Goal: Task Accomplishment & Management: Manage account settings

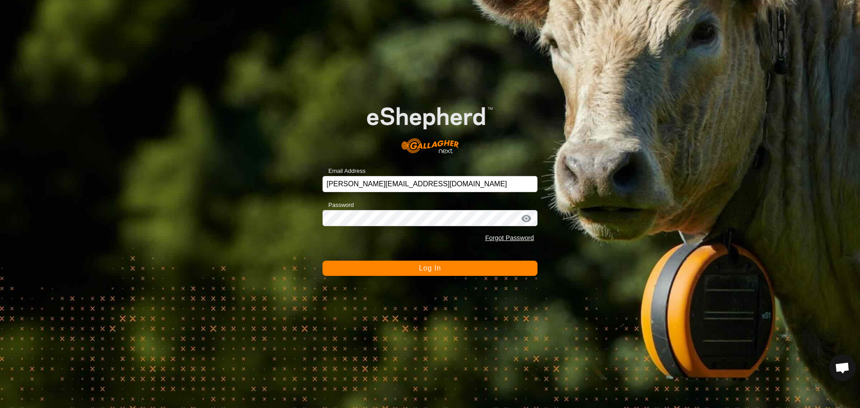
click at [437, 272] on button "Log In" at bounding box center [429, 268] width 215 height 15
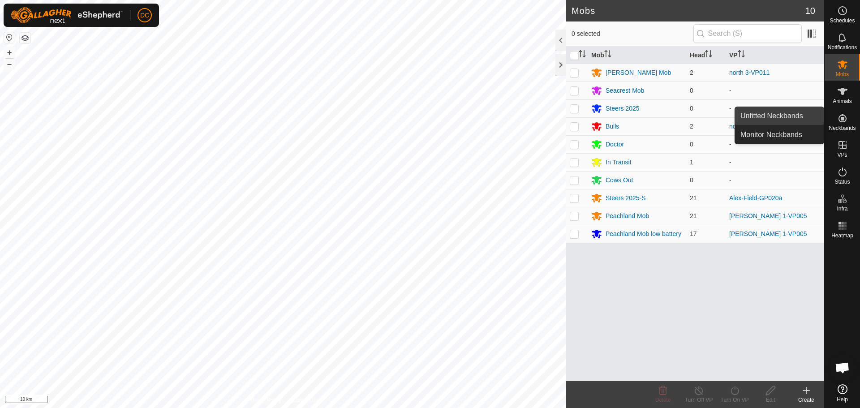
click at [773, 117] on span "Unfitted Neckbands" at bounding box center [771, 116] width 63 height 11
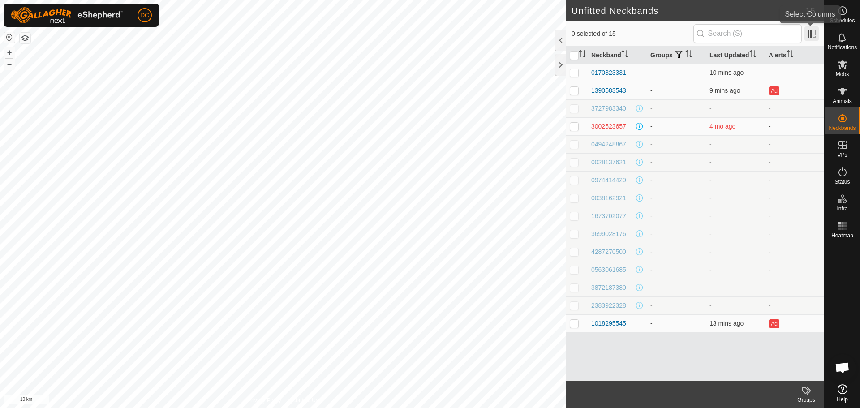
click at [807, 33] on span at bounding box center [811, 33] width 14 height 14
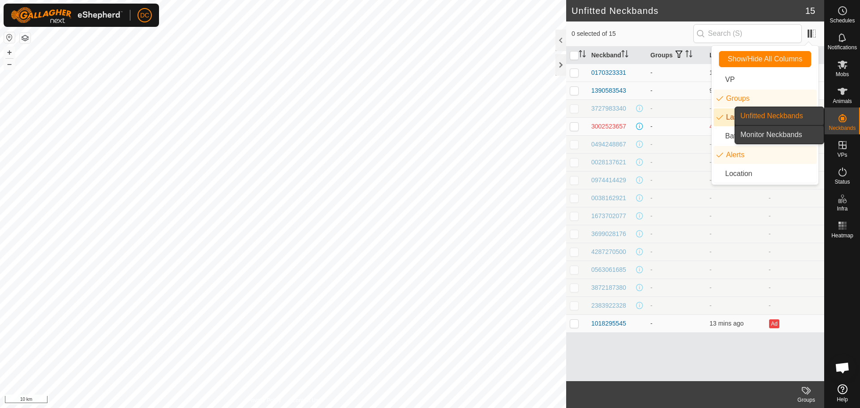
click at [797, 133] on link "Monitor Neckbands" at bounding box center [779, 135] width 89 height 18
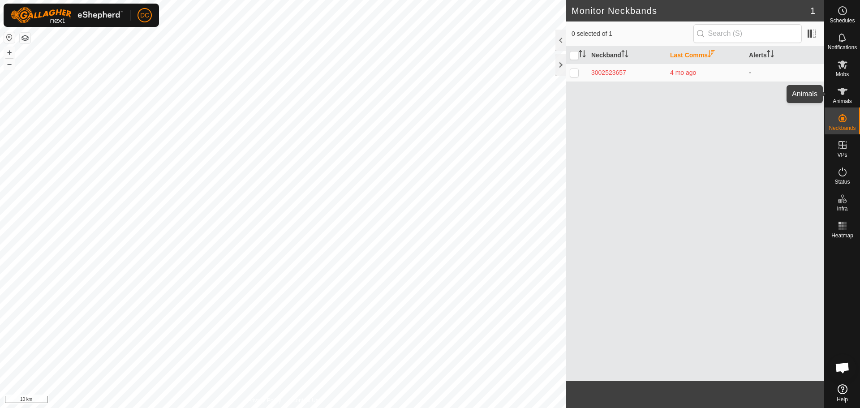
click at [847, 95] on icon at bounding box center [842, 91] width 11 height 11
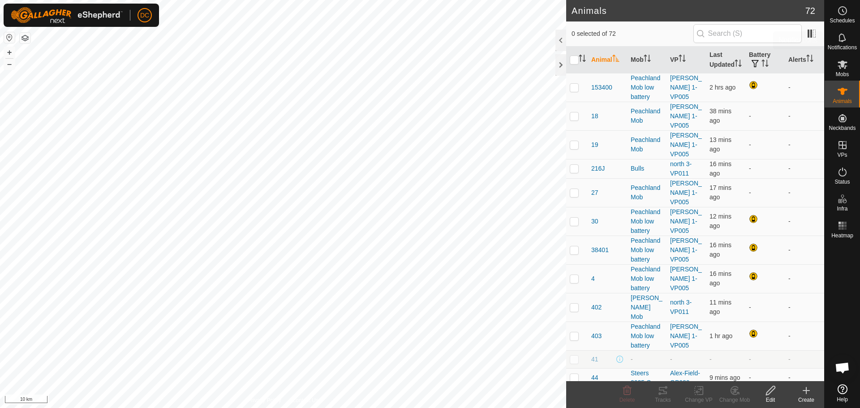
click at [844, 45] on span "Notifications" at bounding box center [842, 47] width 29 height 5
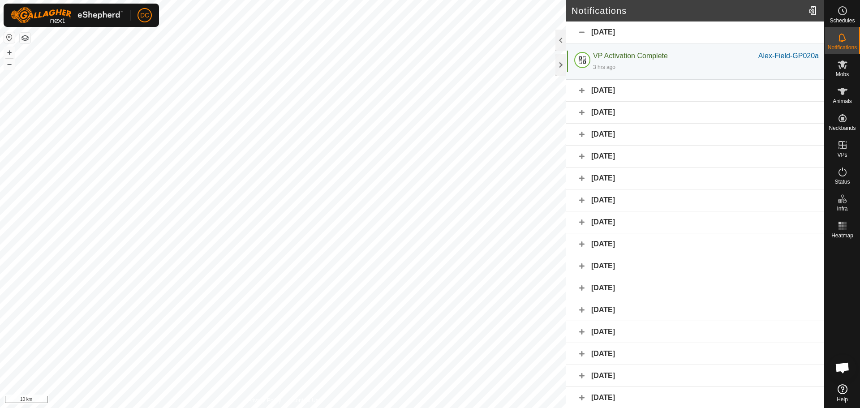
click at [584, 91] on div "[DATE]" at bounding box center [695, 91] width 258 height 22
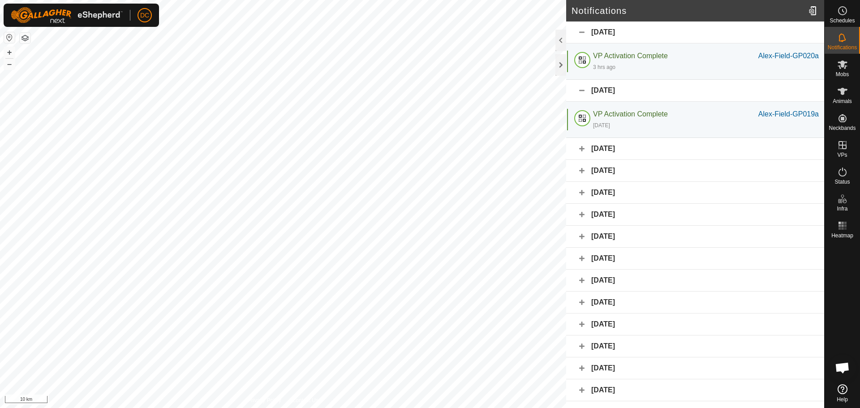
click at [584, 151] on div "[DATE]" at bounding box center [695, 149] width 258 height 22
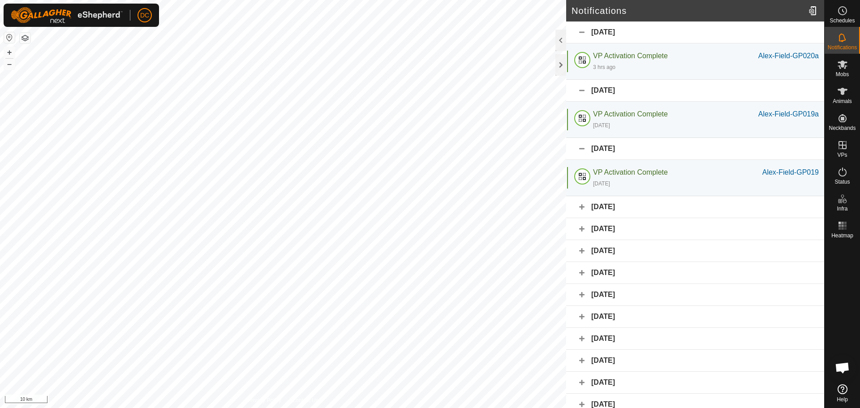
click at [580, 206] on div "[DATE]" at bounding box center [695, 207] width 258 height 22
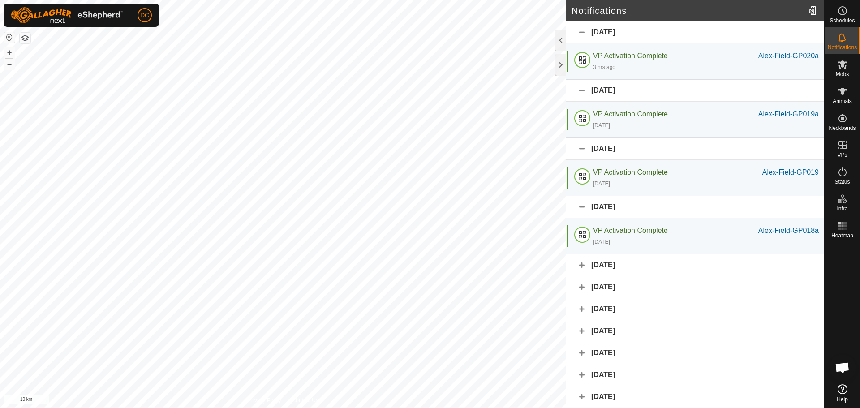
click at [579, 273] on div "[DATE]" at bounding box center [695, 265] width 258 height 22
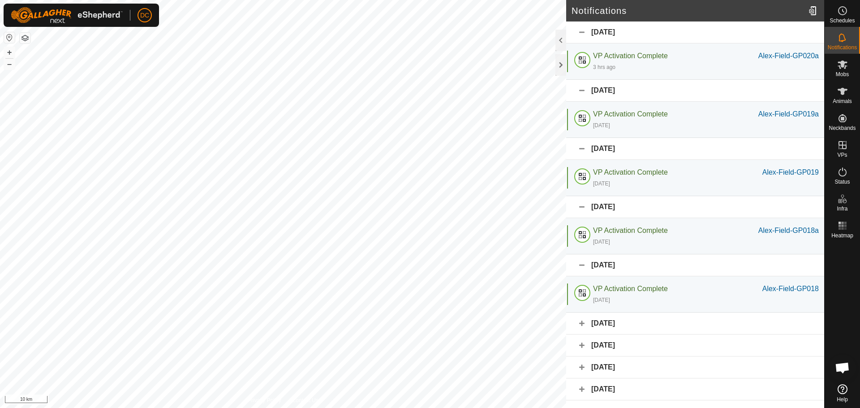
click at [583, 325] on div "[DATE]" at bounding box center [695, 324] width 258 height 22
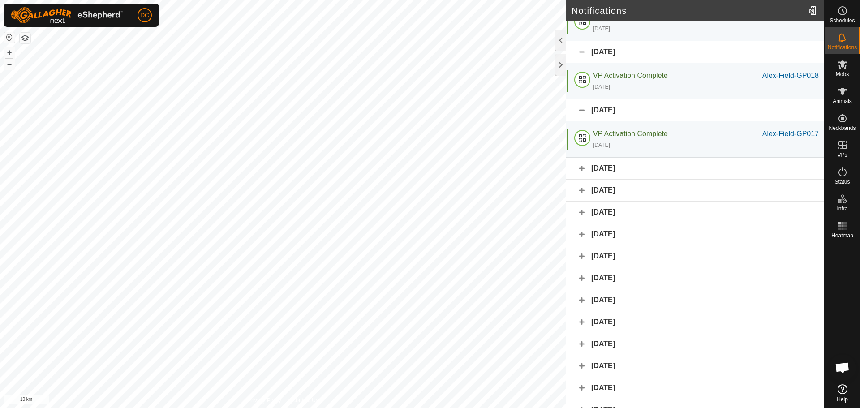
scroll to position [269, 0]
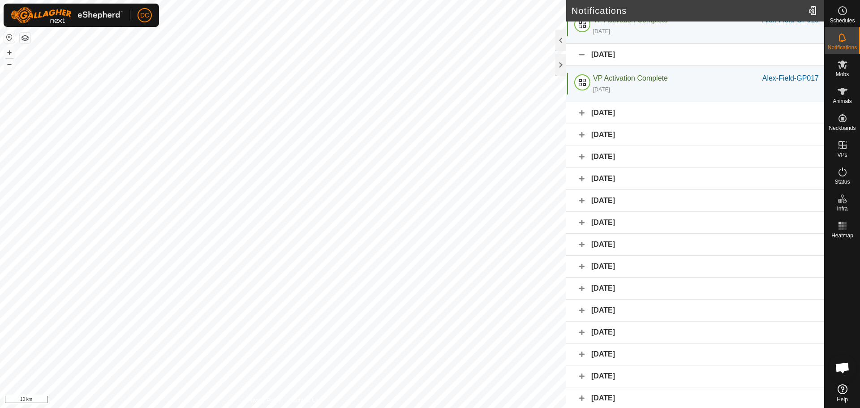
click at [584, 155] on div "[DATE]" at bounding box center [695, 157] width 258 height 22
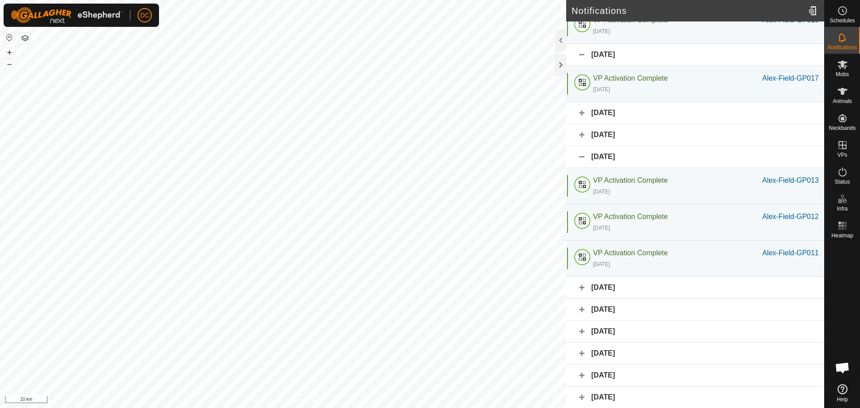
click at [581, 289] on div "[DATE]" at bounding box center [695, 288] width 258 height 22
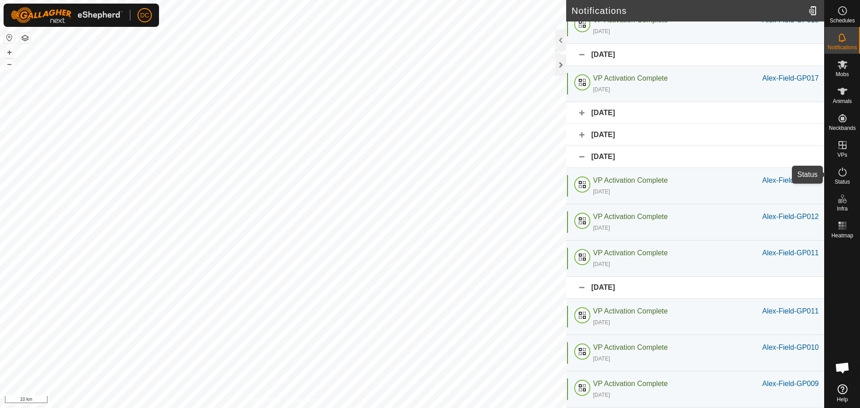
click at [844, 174] on icon at bounding box center [842, 172] width 11 height 11
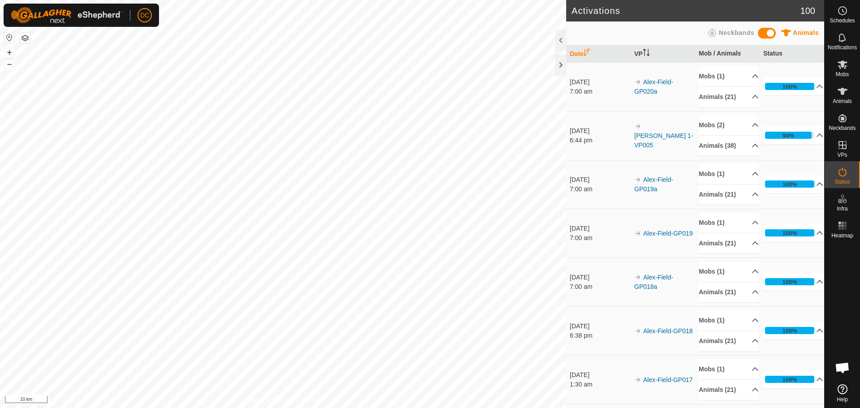
click at [795, 32] on span "Animals" at bounding box center [806, 32] width 26 height 7
click at [801, 32] on span "Animals" at bounding box center [806, 32] width 26 height 7
click at [800, 33] on span "Animals" at bounding box center [806, 32] width 26 height 7
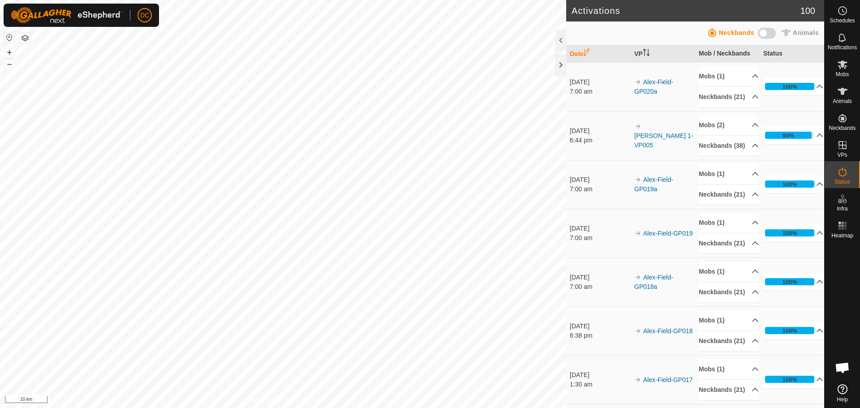
click at [800, 33] on span "Animals" at bounding box center [806, 32] width 26 height 7
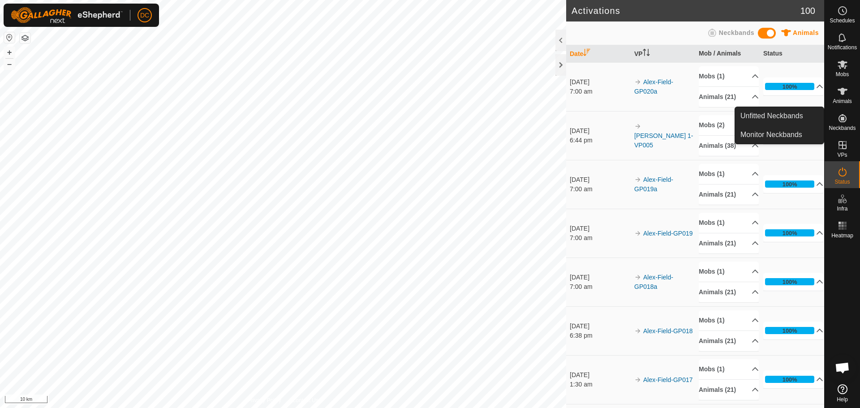
click at [839, 119] on icon at bounding box center [842, 118] width 11 height 11
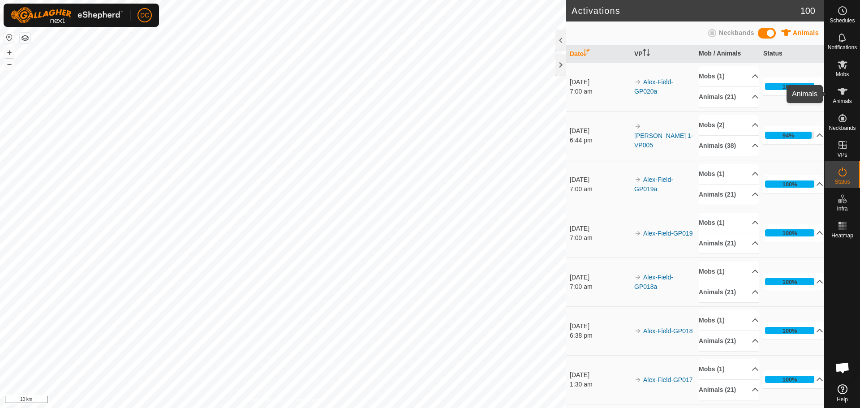
click at [845, 92] on icon at bounding box center [842, 91] width 11 height 11
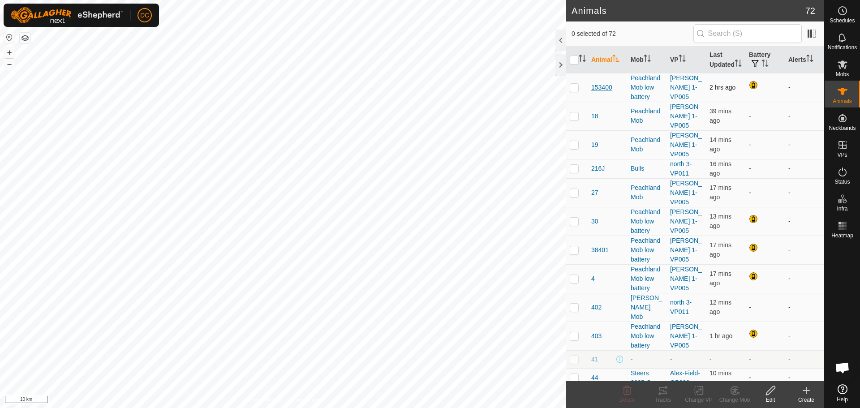
click at [600, 92] on span "153400" at bounding box center [601, 87] width 21 height 9
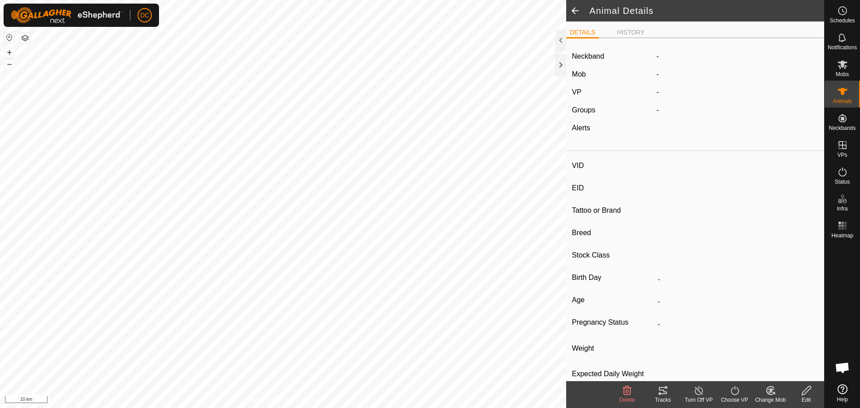
type input "153400"
type input "124000192814496"
type input "-"
type input "black angus"
type input "[DEMOGRAPHIC_DATA]"
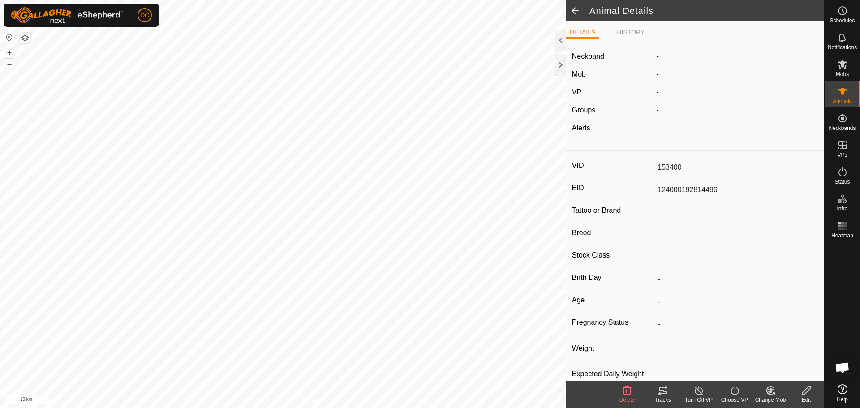
type input "0 kg"
type input "-"
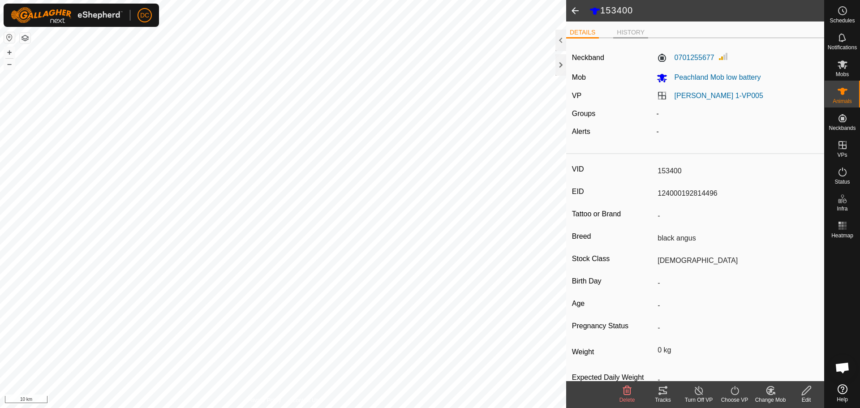
click at [626, 30] on li "HISTORY" at bounding box center [630, 33] width 35 height 11
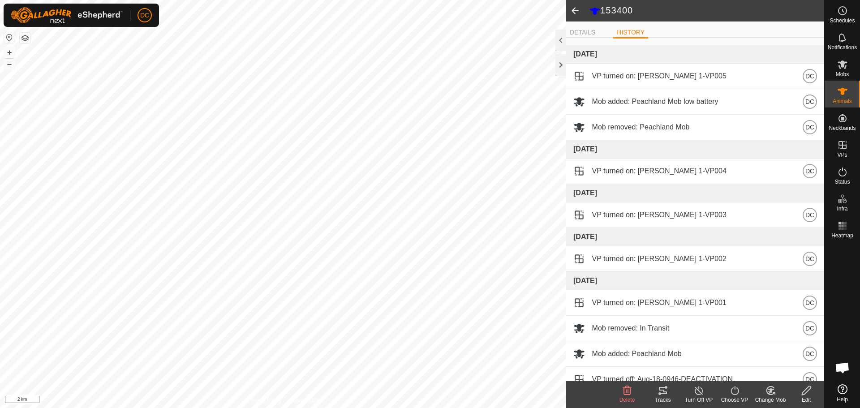
click at [577, 10] on span at bounding box center [575, 10] width 18 height 21
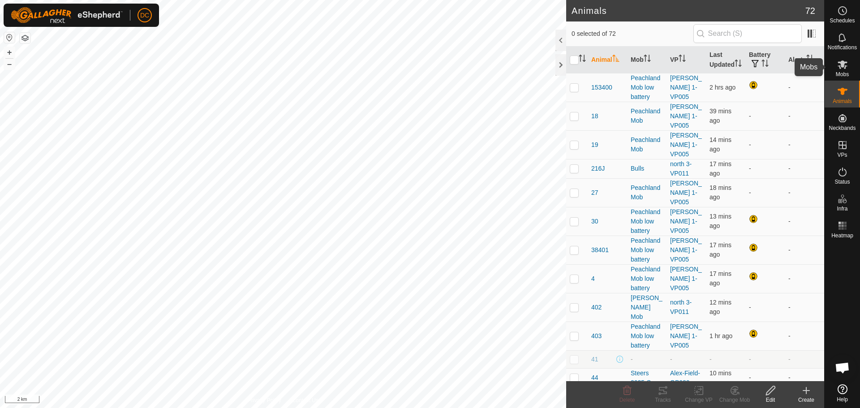
click at [839, 68] on icon at bounding box center [842, 64] width 10 height 9
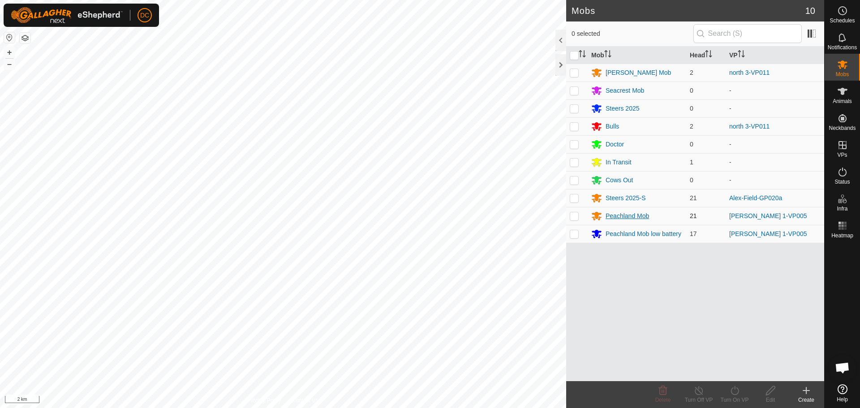
click at [627, 218] on div "Peachland Mob" at bounding box center [626, 215] width 43 height 9
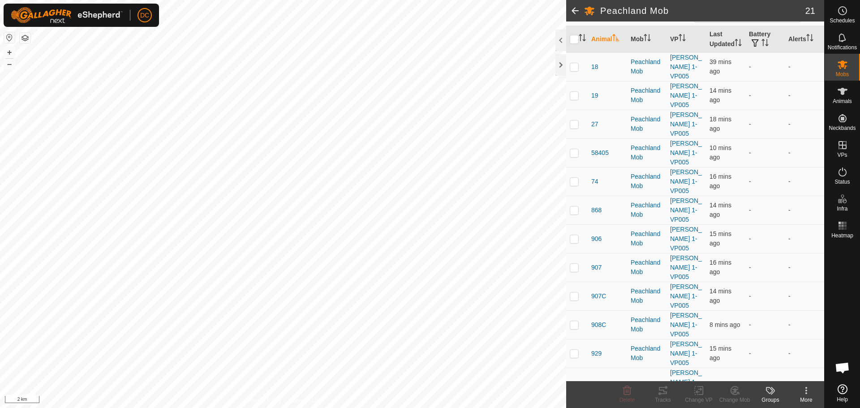
scroll to position [10, 0]
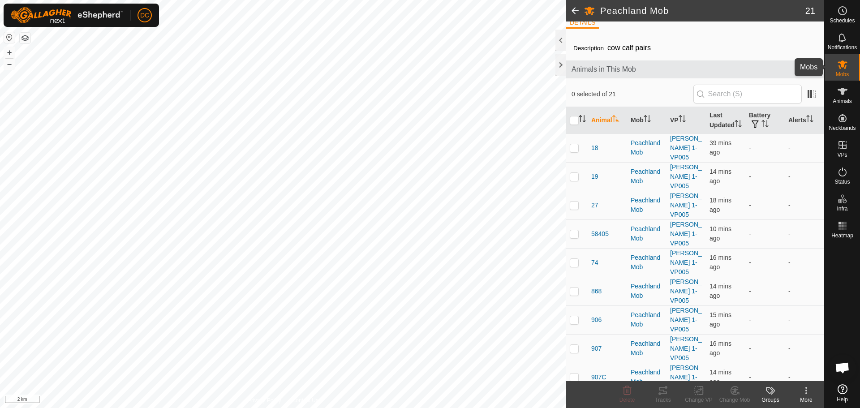
click at [842, 69] on icon at bounding box center [842, 64] width 11 height 11
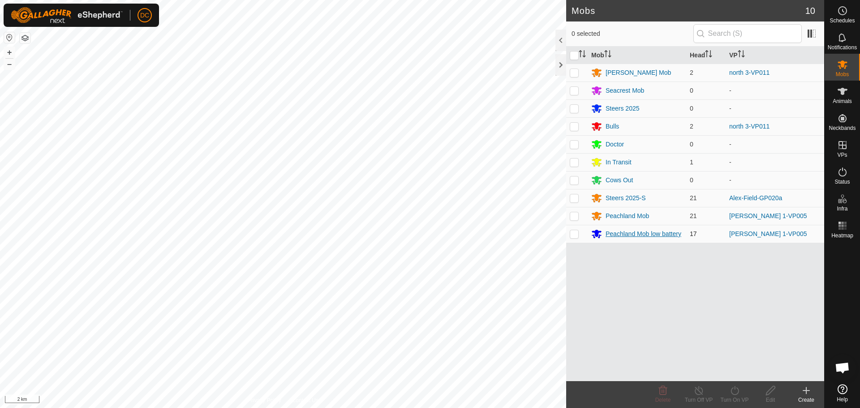
click at [626, 233] on div "Peachland Mob low battery" at bounding box center [643, 233] width 76 height 9
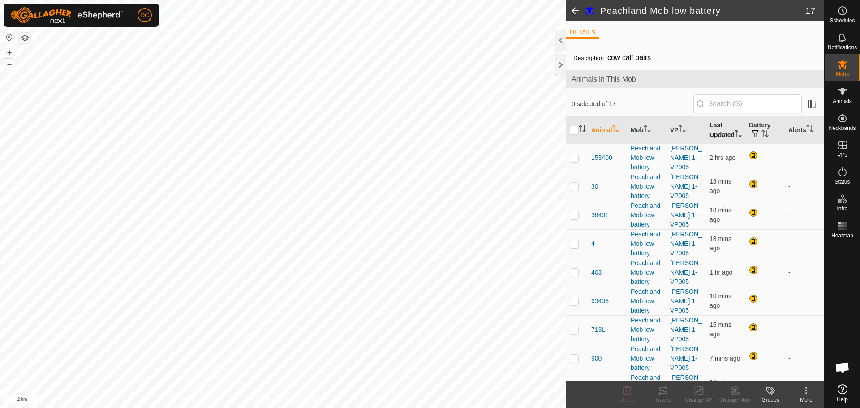
click at [716, 128] on th "Last Updated" at bounding box center [725, 130] width 39 height 27
click at [712, 128] on th "Last Updated" at bounding box center [725, 130] width 39 height 27
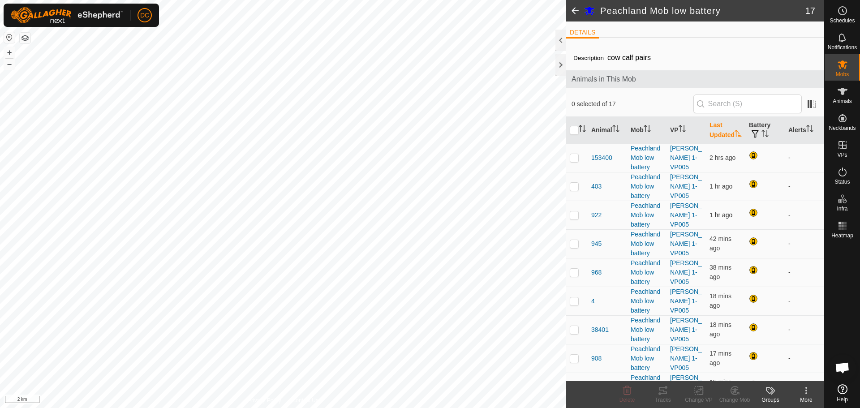
click at [577, 219] on p-checkbox at bounding box center [574, 214] width 9 height 7
checkbox input "true"
click at [575, 247] on p-checkbox at bounding box center [574, 243] width 9 height 7
checkbox input "true"
click at [574, 276] on p-checkbox at bounding box center [574, 272] width 9 height 7
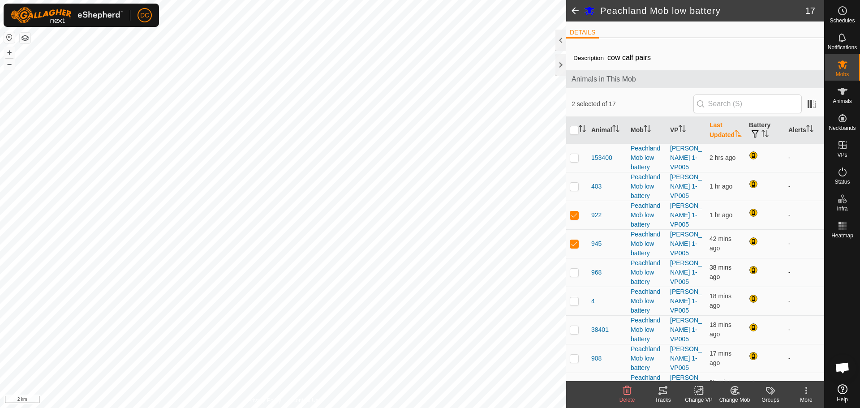
checkbox input "true"
click at [575, 305] on p-checkbox at bounding box center [574, 300] width 9 height 7
checkbox input "true"
click at [573, 219] on p-checkbox at bounding box center [574, 214] width 9 height 7
checkbox input "false"
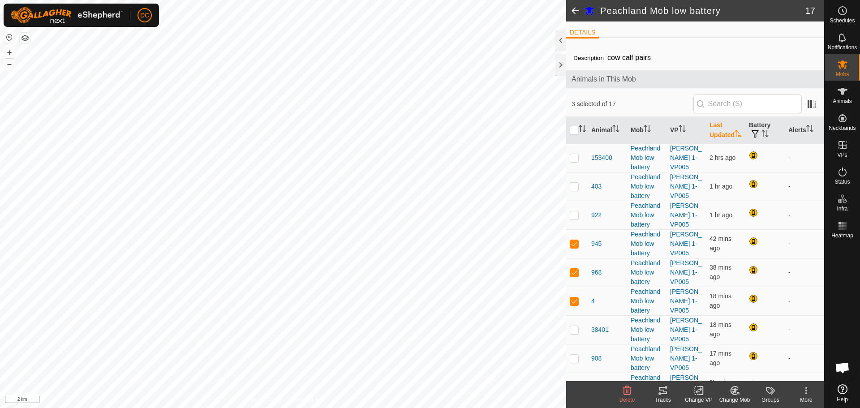
click at [574, 247] on p-checkbox at bounding box center [574, 243] width 9 height 7
checkbox input "false"
click at [575, 276] on p-checkbox at bounding box center [574, 272] width 9 height 7
checkbox input "false"
click at [574, 305] on p-checkbox at bounding box center [574, 300] width 9 height 7
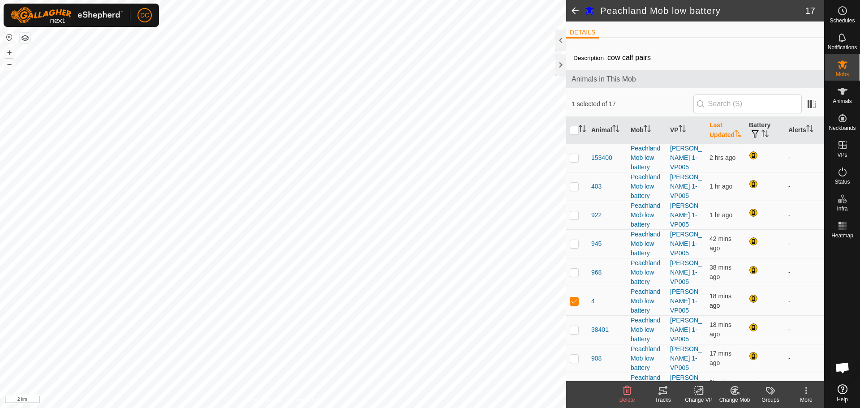
checkbox input "false"
click at [807, 392] on icon at bounding box center [806, 390] width 11 height 11
click at [768, 395] on icon at bounding box center [770, 390] width 11 height 11
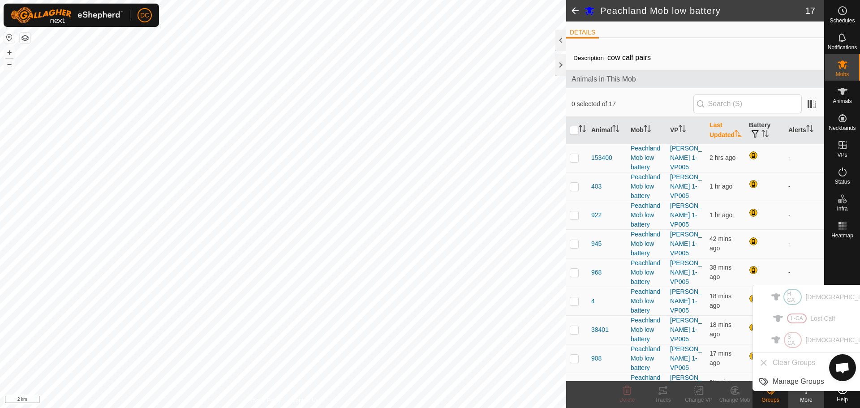
click at [768, 395] on icon at bounding box center [770, 390] width 11 height 11
click at [571, 13] on span at bounding box center [575, 10] width 18 height 21
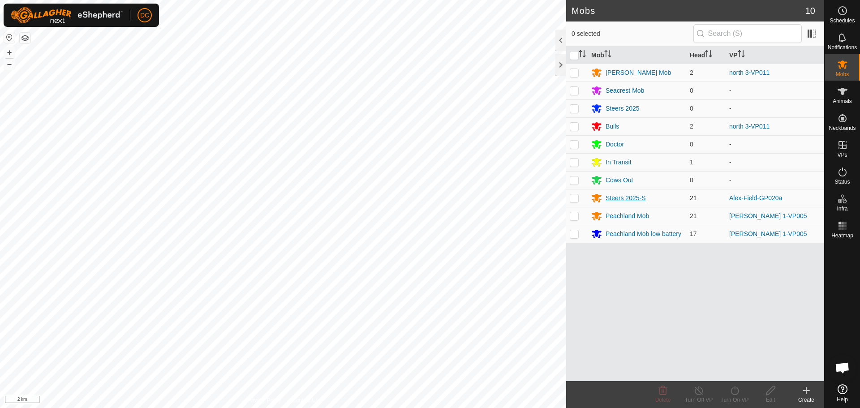
click at [620, 199] on div "Steers 2025-S" at bounding box center [625, 197] width 40 height 9
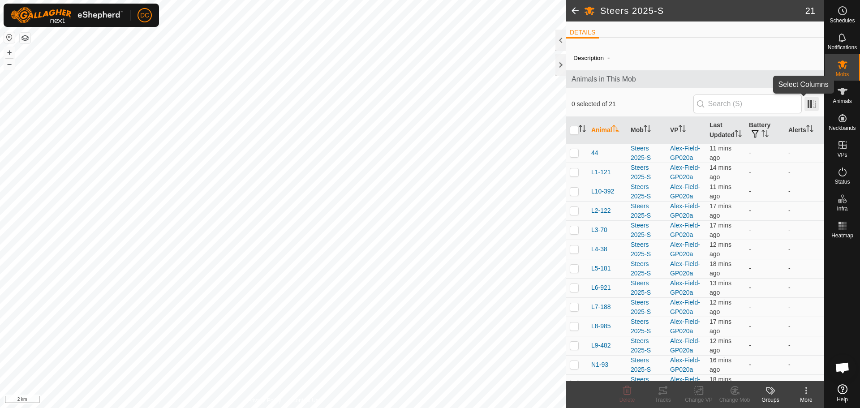
click at [804, 103] on span at bounding box center [811, 104] width 14 height 14
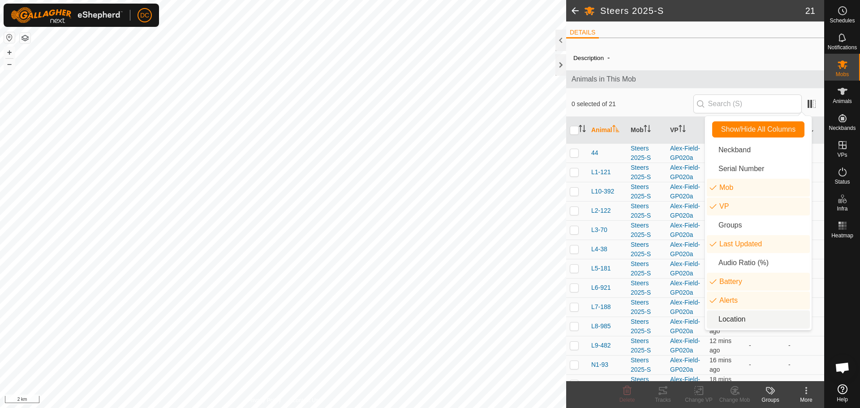
click at [730, 322] on li "Location" at bounding box center [758, 319] width 103 height 18
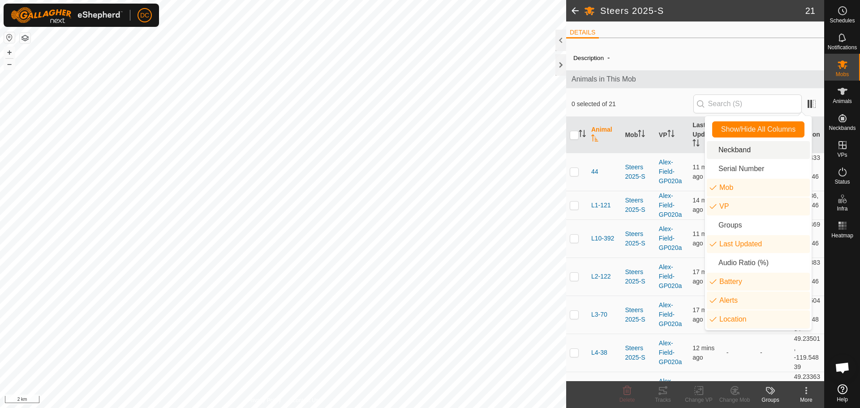
click at [766, 53] on div "Description -" at bounding box center [695, 57] width 244 height 11
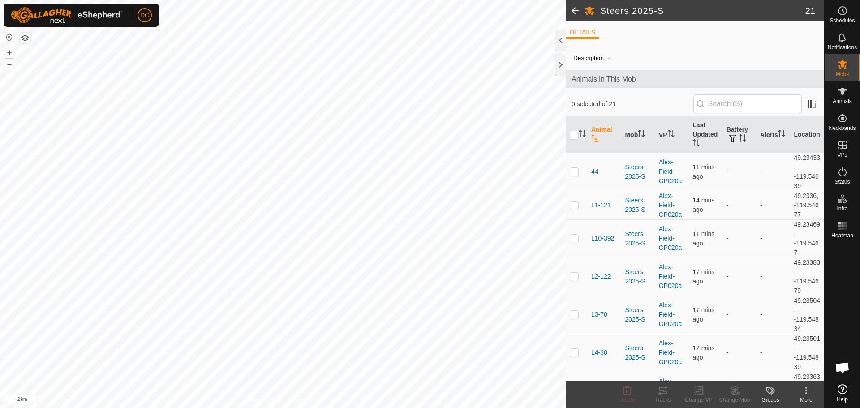
click at [772, 393] on icon at bounding box center [773, 391] width 4 height 8
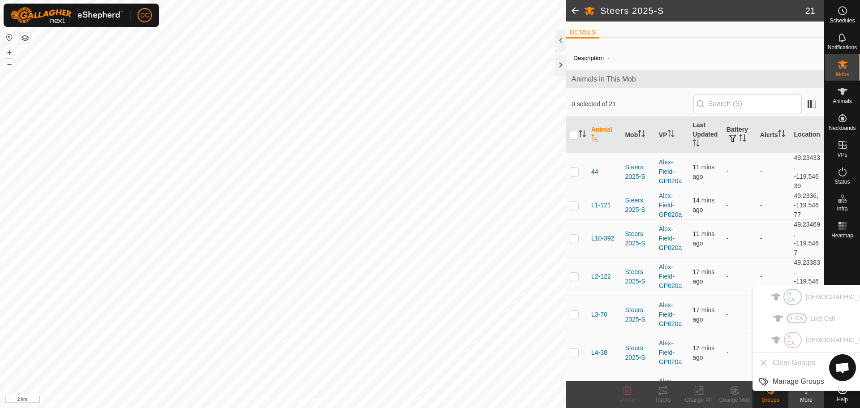
click at [769, 395] on icon at bounding box center [770, 390] width 11 height 11
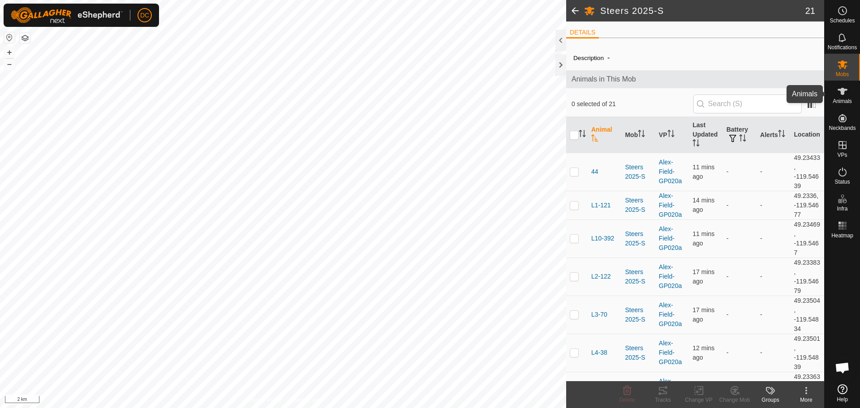
click at [844, 99] on span "Animals" at bounding box center [841, 101] width 19 height 5
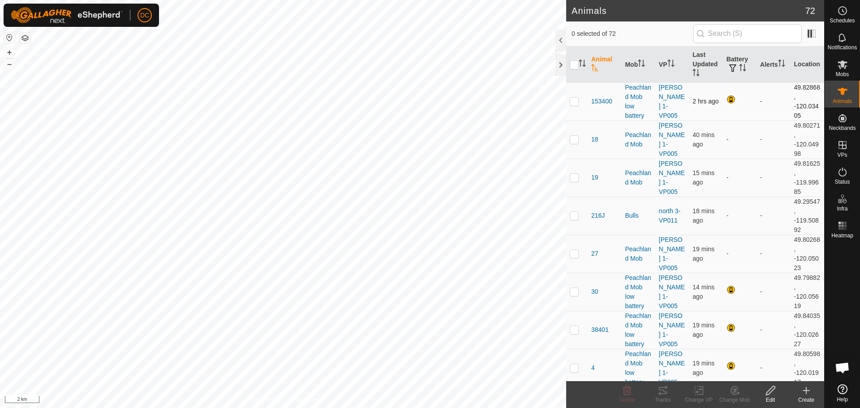
click at [575, 101] on p-checkbox at bounding box center [574, 101] width 9 height 7
checkbox input "false"
